Goal: Task Accomplishment & Management: Use online tool/utility

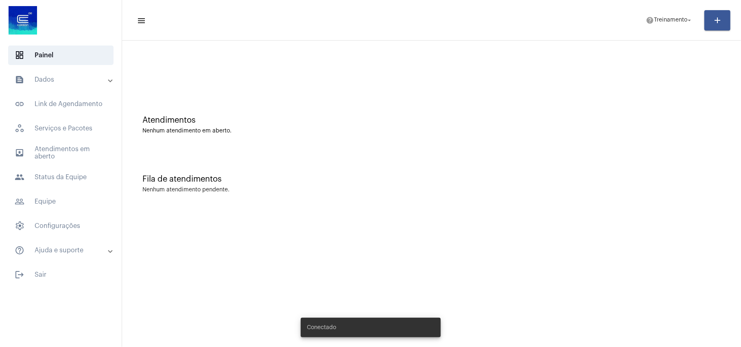
click at [54, 77] on mat-panel-title "text_snippet_outlined Dados" at bounding box center [62, 80] width 94 height 10
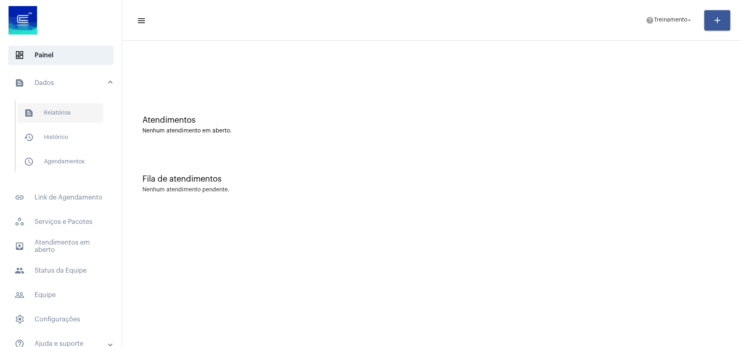
click at [67, 113] on span "text_snippet_outlined Relatórios" at bounding box center [60, 113] width 86 height 20
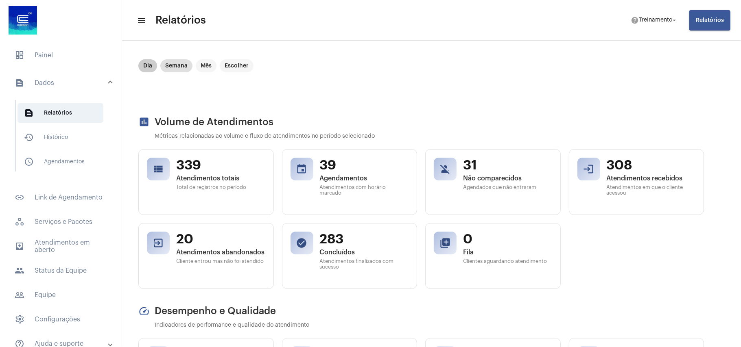
click at [146, 64] on mat-chip "Dia" at bounding box center [147, 65] width 19 height 13
drag, startPoint x: 220, startPoint y: 247, endPoint x: 162, endPoint y: 246, distance: 58.6
click at [218, 247] on span "3" at bounding box center [220, 238] width 89 height 15
click at [159, 241] on mat-icon "exit_to_app" at bounding box center [158, 242] width 11 height 11
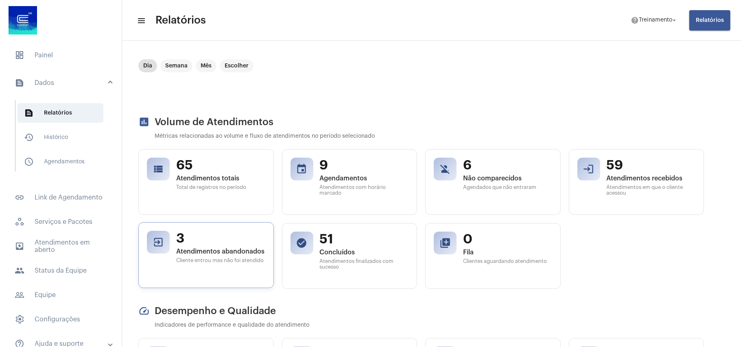
click at [159, 241] on mat-icon "exit_to_app" at bounding box center [158, 242] width 11 height 11
click at [705, 23] on button "Relatórios" at bounding box center [709, 20] width 41 height 20
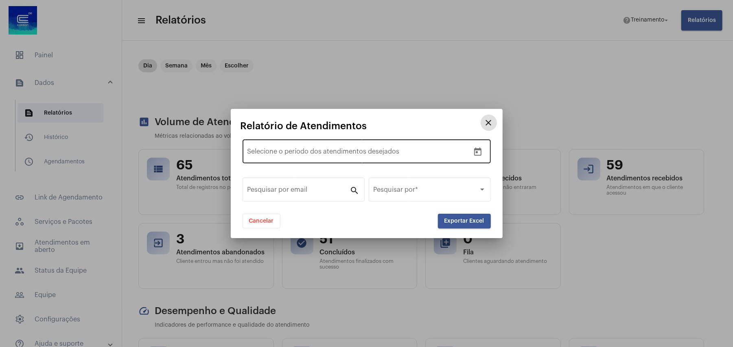
click at [301, 152] on input "text" at bounding box center [350, 153] width 109 height 7
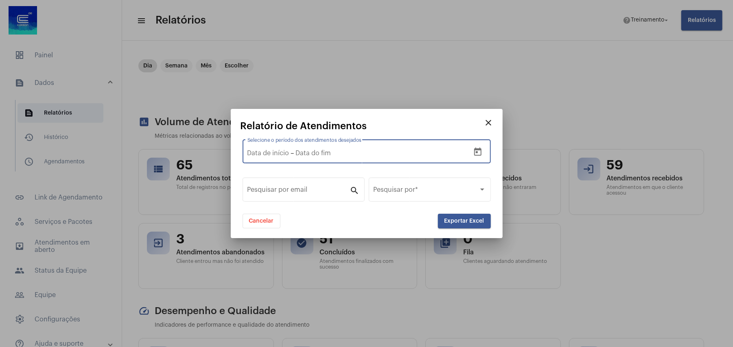
click at [263, 151] on input "Selecione o período dos atendimentos desejados" at bounding box center [268, 153] width 42 height 7
type input "1/10/2025"
click at [290, 153] on input "text" at bounding box center [328, 153] width 109 height 7
type input "1/10/2025"
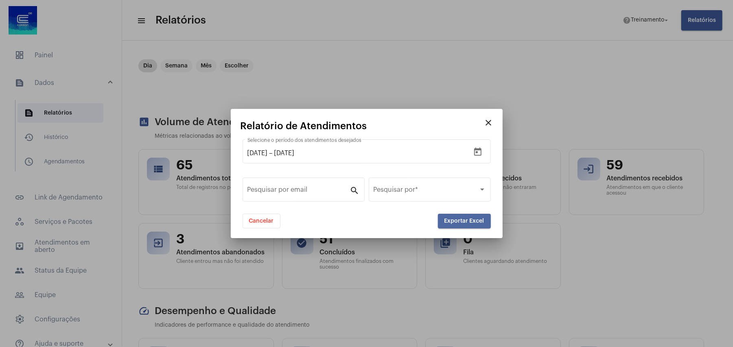
click at [452, 215] on button "Exportar Excel" at bounding box center [464, 221] width 53 height 15
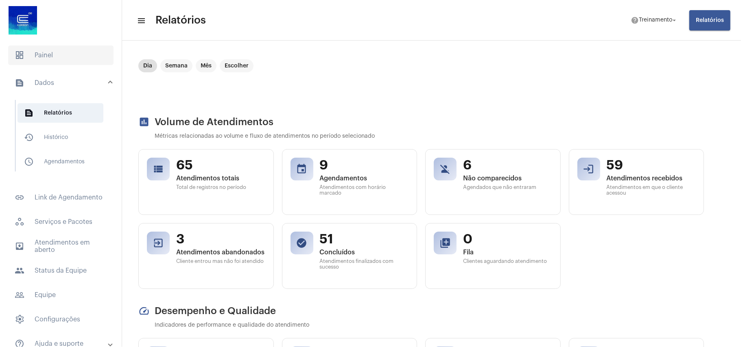
click at [43, 52] on span "dashboard Painel" at bounding box center [60, 56] width 105 height 20
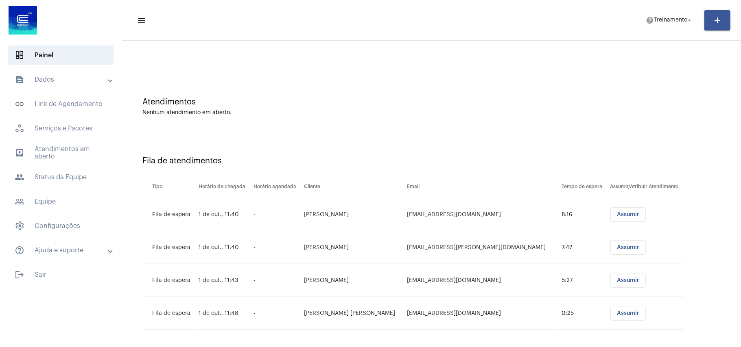
scroll to position [24, 0]
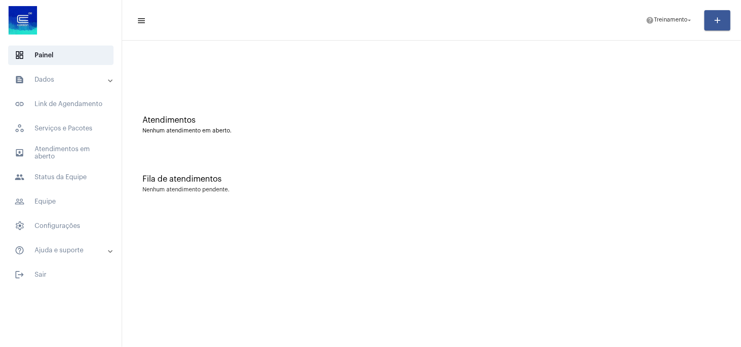
click at [487, 190] on div "Nenhum atendimento pendente." at bounding box center [431, 190] width 578 height 6
drag, startPoint x: 512, startPoint y: 187, endPoint x: 372, endPoint y: 120, distance: 155.4
click at [511, 187] on div "Fila de atendimentos Nenhum atendimento pendente." at bounding box center [431, 180] width 611 height 59
